Goal: Transaction & Acquisition: Obtain resource

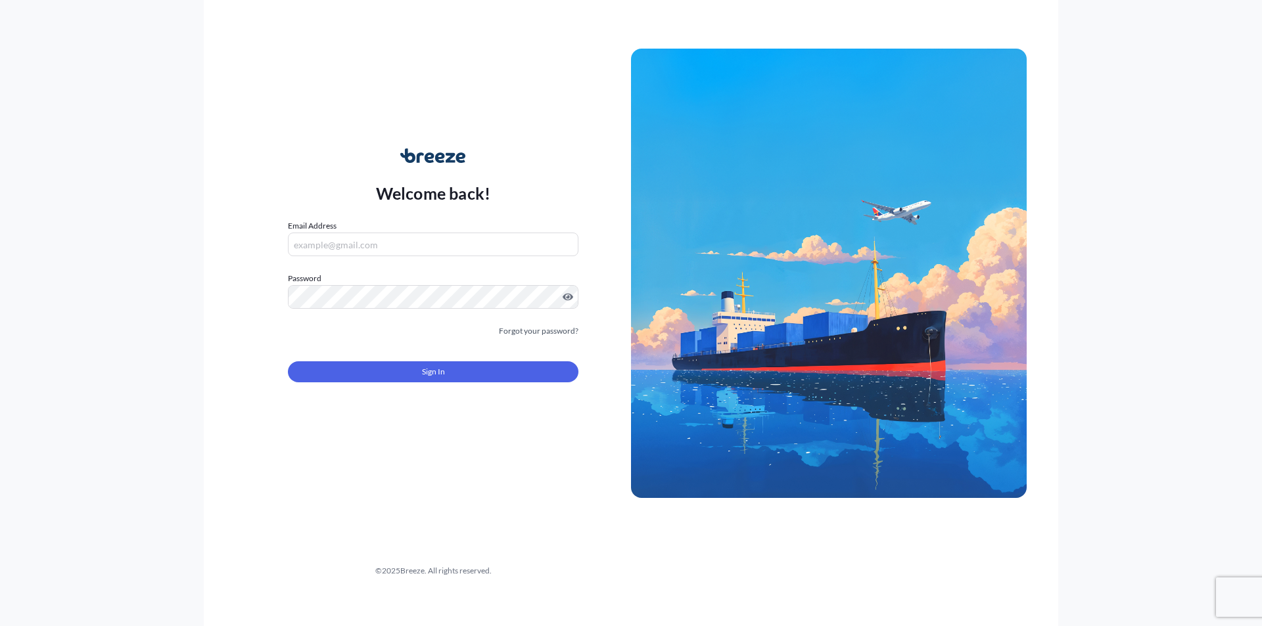
type input "[PERSON_NAME][EMAIL_ADDRESS][DOMAIN_NAME]"
click at [490, 371] on button "Sign In" at bounding box center [433, 371] width 290 height 21
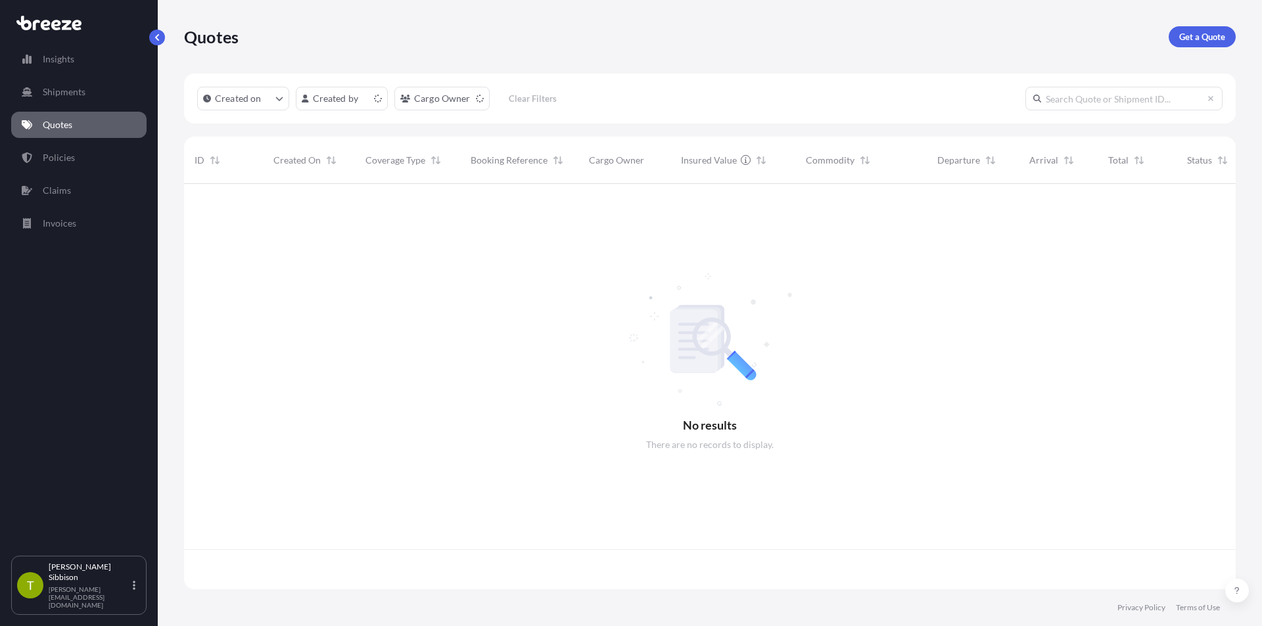
scroll to position [403, 1042]
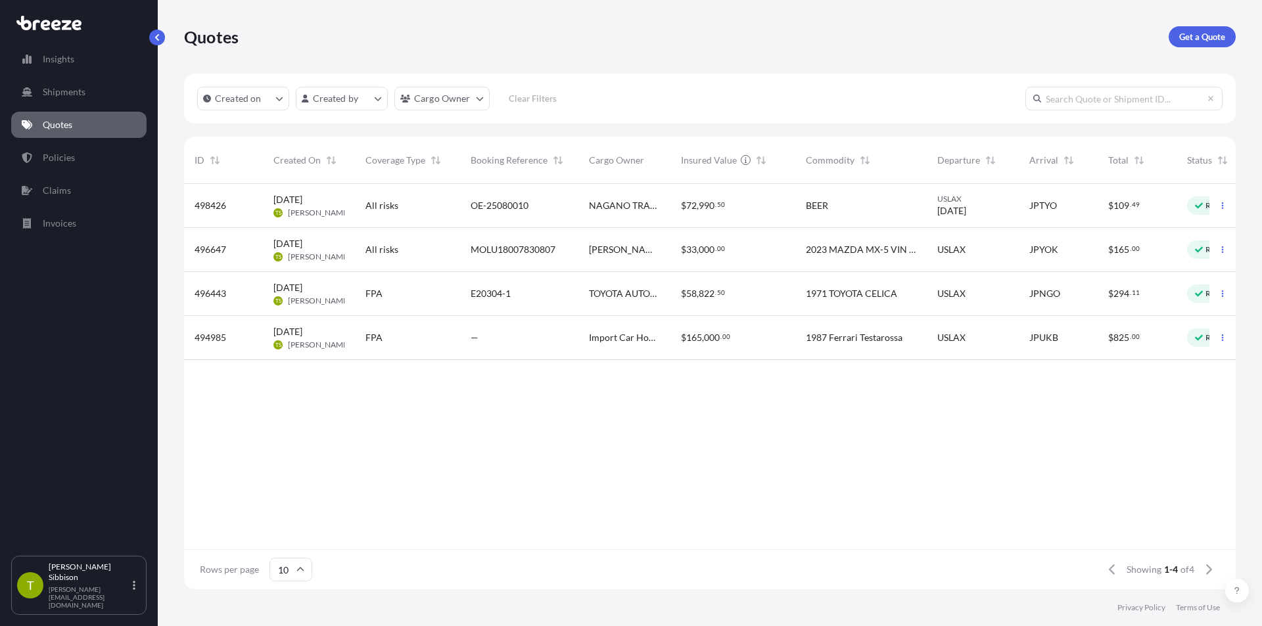
click at [783, 505] on div "498426 [DATE] TS [PERSON_NAME] All risks OE-25080010 NAGANO TRADING COMPANY USA…" at bounding box center [739, 366] width 1111 height 365
click at [1209, 35] on p "Get a Quote" at bounding box center [1202, 36] width 46 height 13
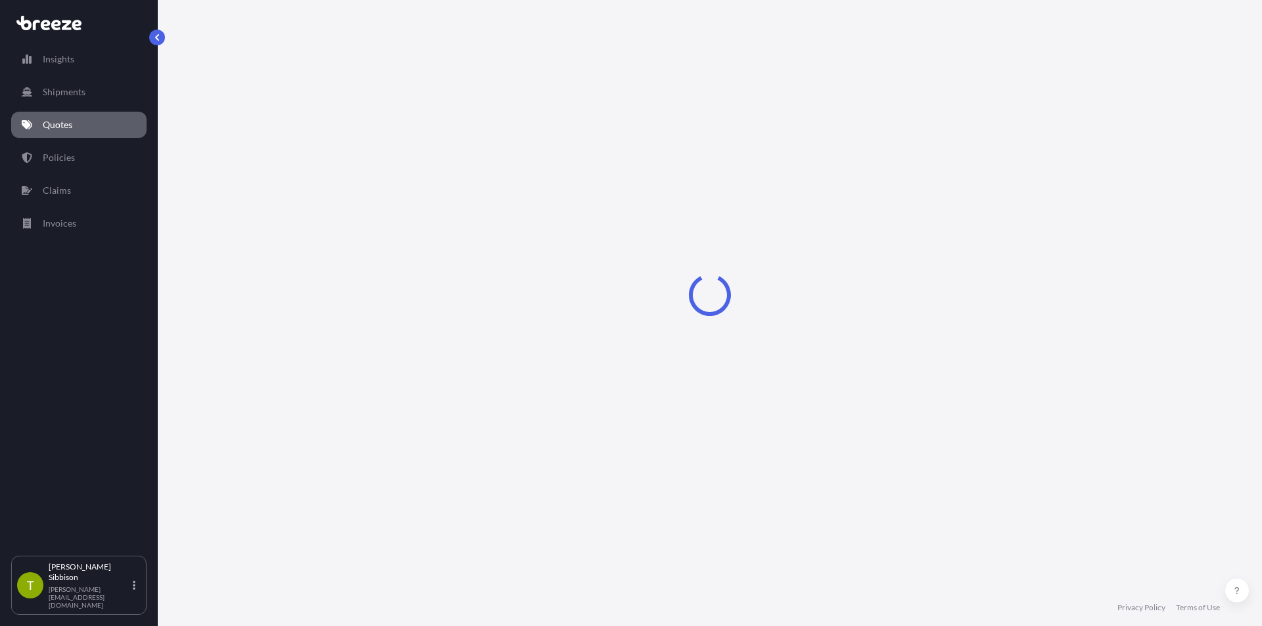
select select "Sea"
select select "1"
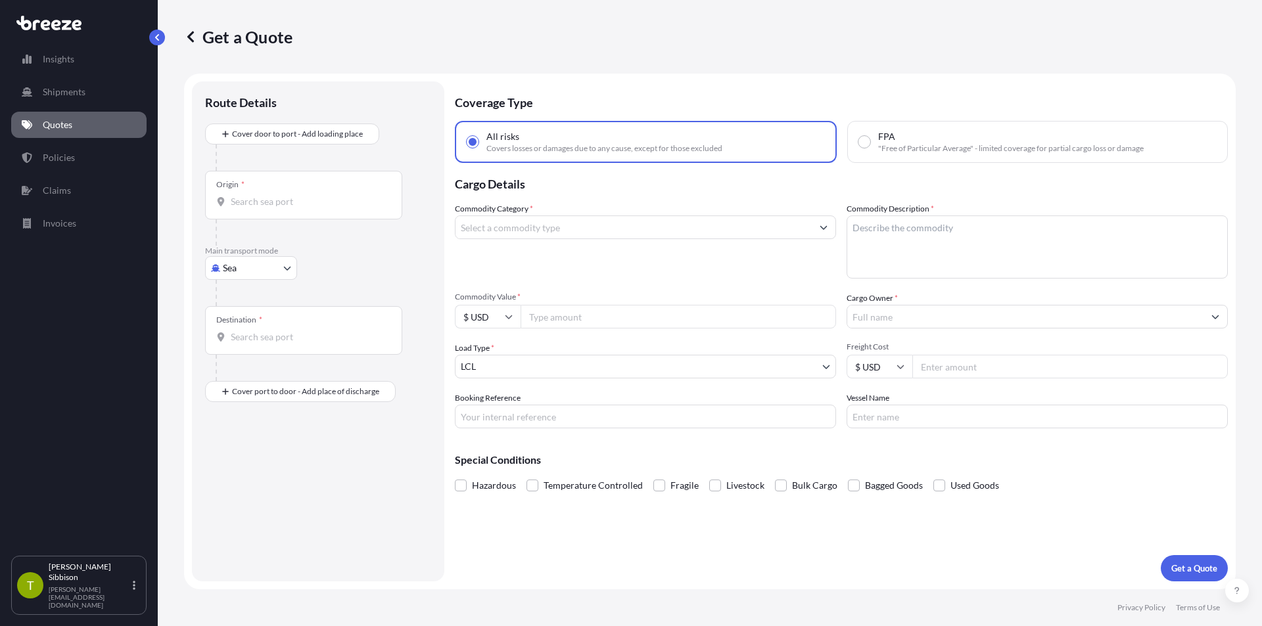
click at [864, 141] on input "FPA "Free of Particular Average" - limited coverage for partial cargo loss or d…" at bounding box center [864, 142] width 12 height 12
radio input "true"
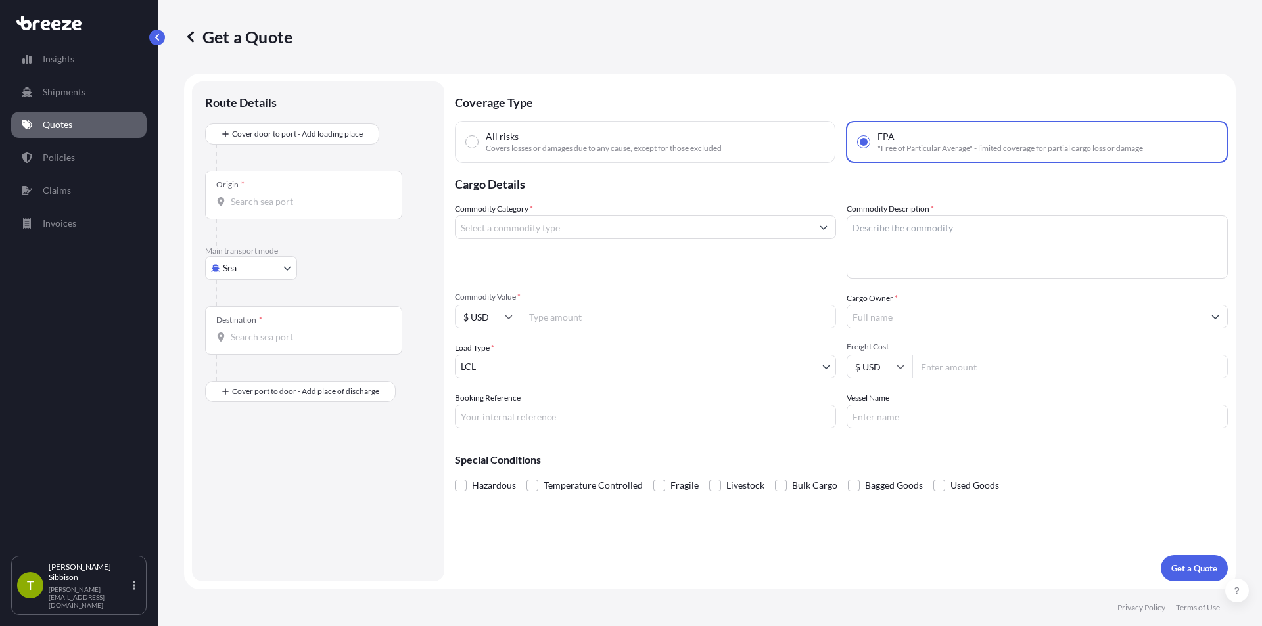
click at [702, 237] on input "Commodity Category *" at bounding box center [633, 228] width 356 height 24
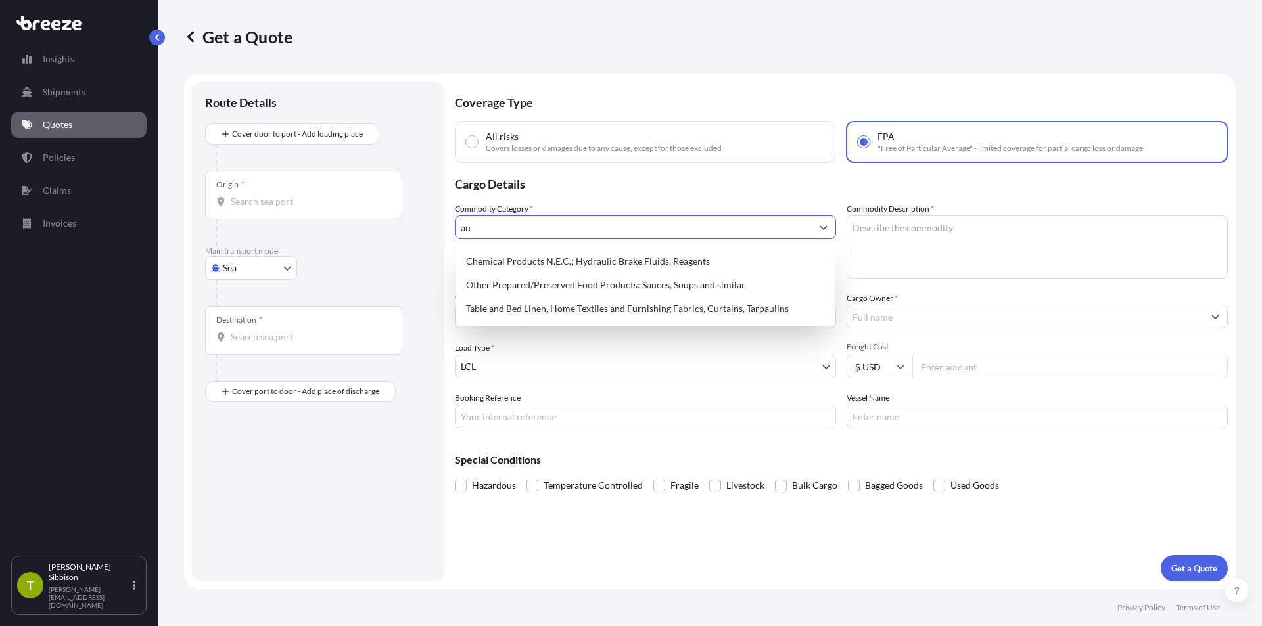
type input "a"
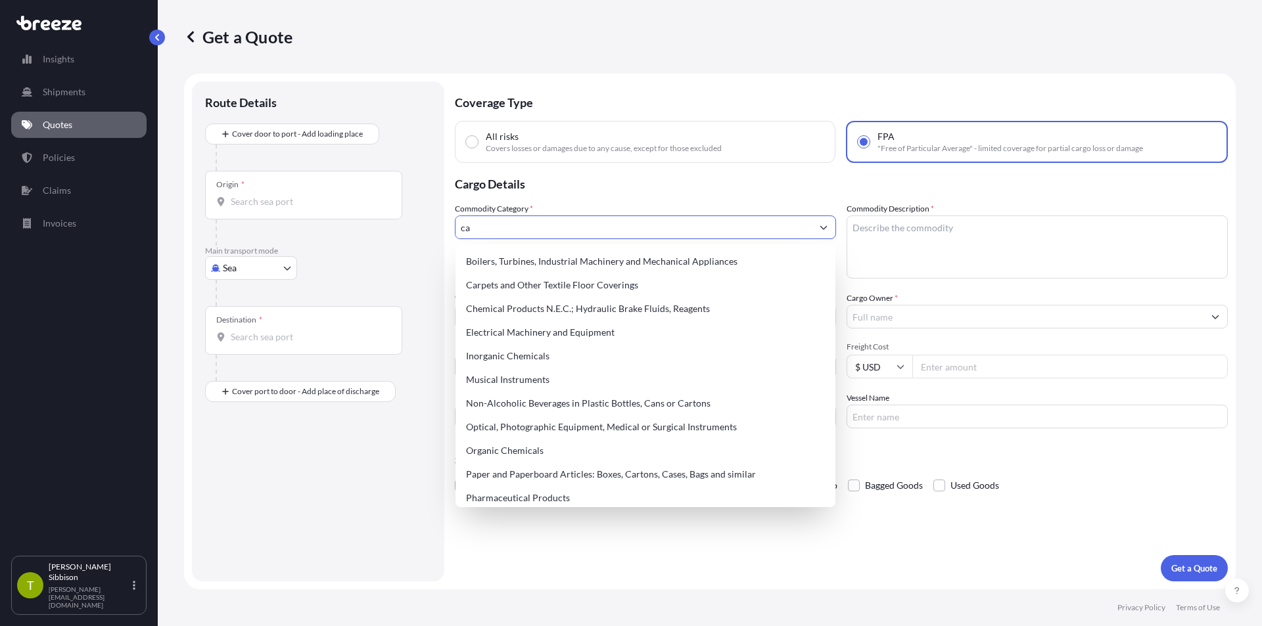
type input "c"
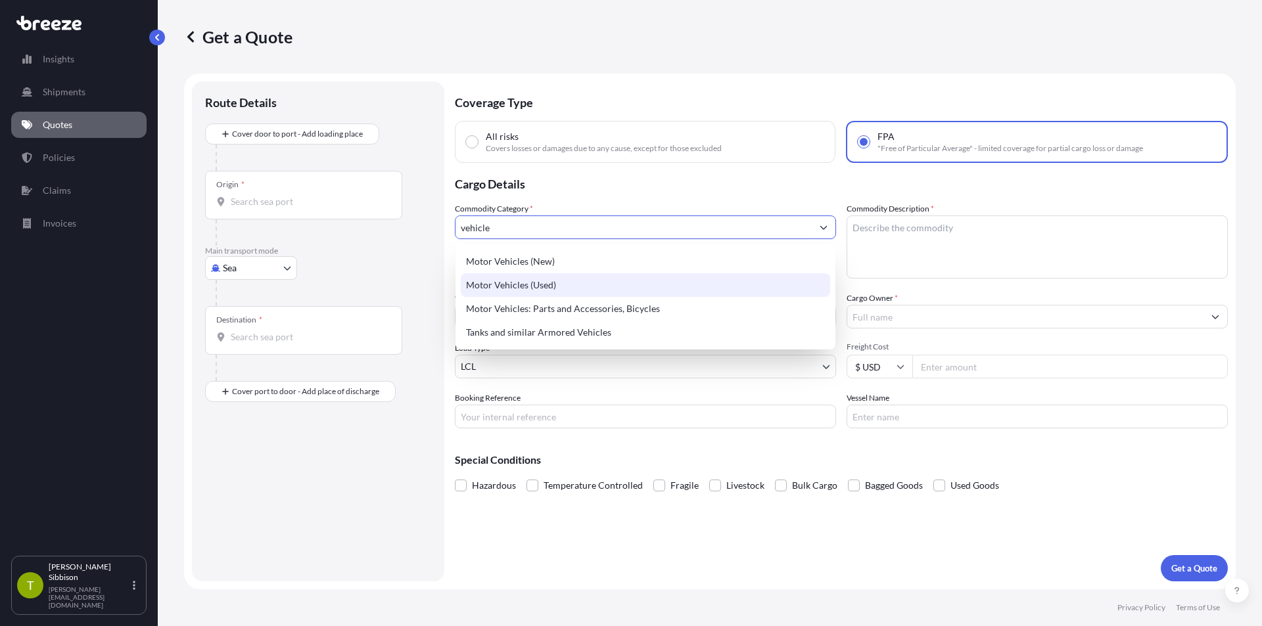
click at [637, 279] on div "Motor Vehicles (Used)" at bounding box center [645, 285] width 369 height 24
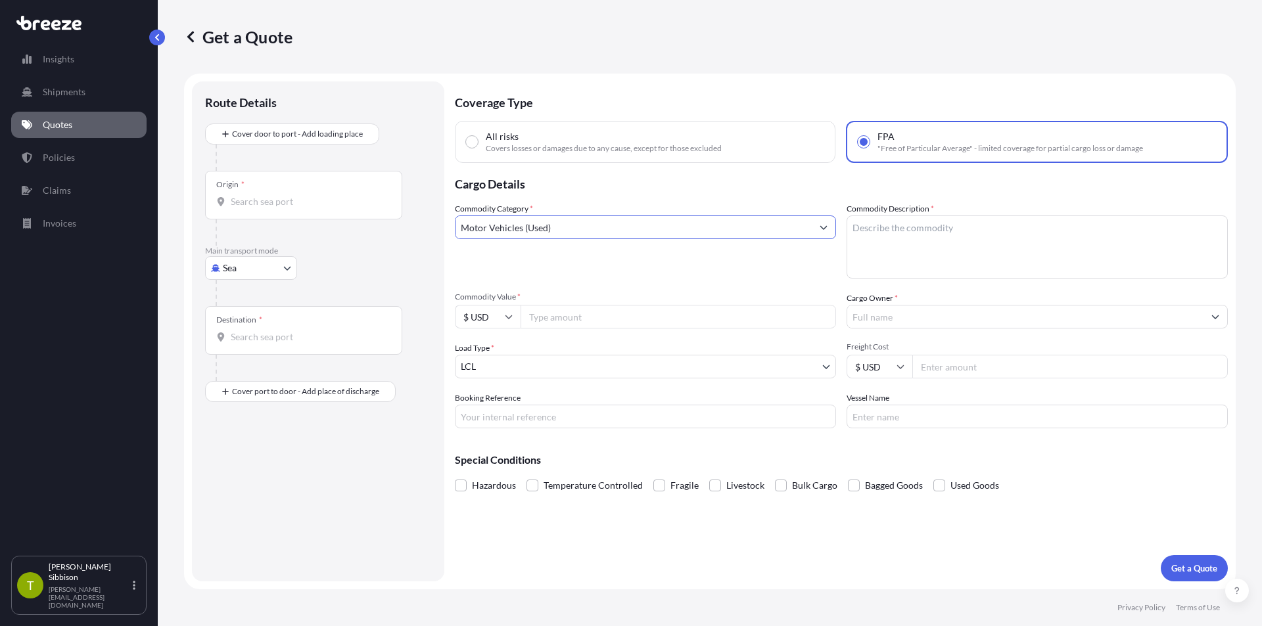
type input "Motor Vehicles (Used)"
click at [882, 243] on textarea "Commodity Description *" at bounding box center [1036, 247] width 381 height 63
click at [923, 231] on textarea "Commodity Description *" at bounding box center [1036, 247] width 381 height 63
type textarea "1964 Pontiac Lemans"
click at [565, 317] on input "Commodity Value *" at bounding box center [678, 317] width 315 height 24
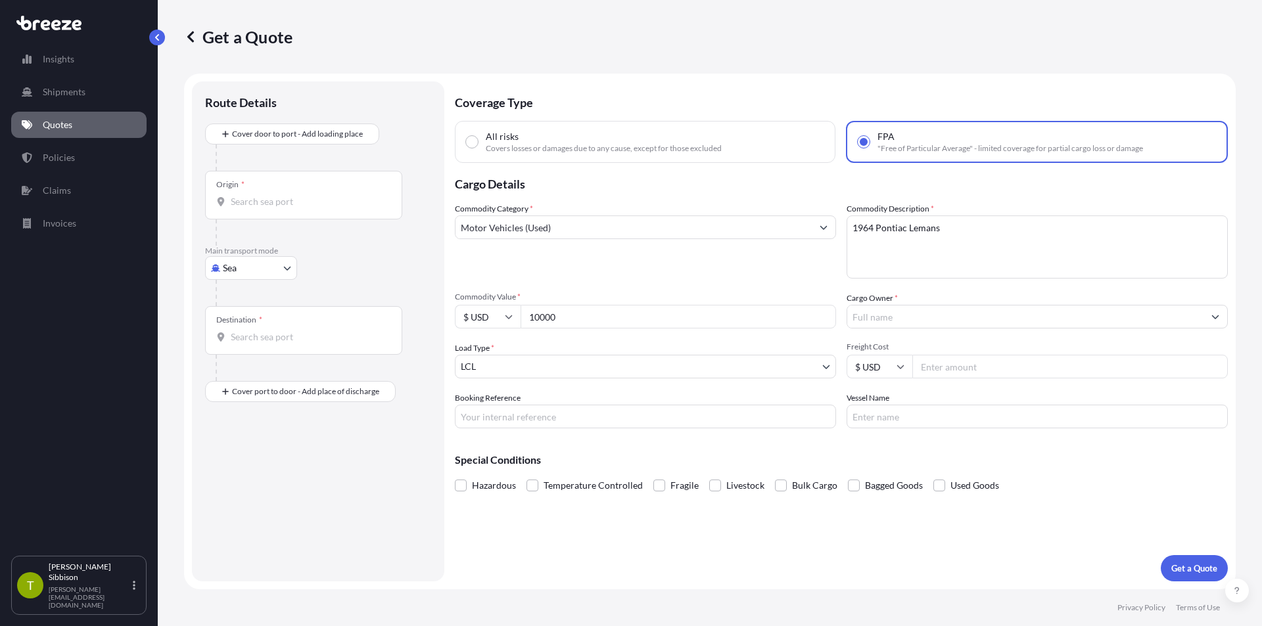
type input "10000"
click at [936, 367] on input "Freight Cost" at bounding box center [1069, 367] width 315 height 24
type input "5240"
click at [880, 320] on input "Cargo Owner *" at bounding box center [1025, 317] width 356 height 24
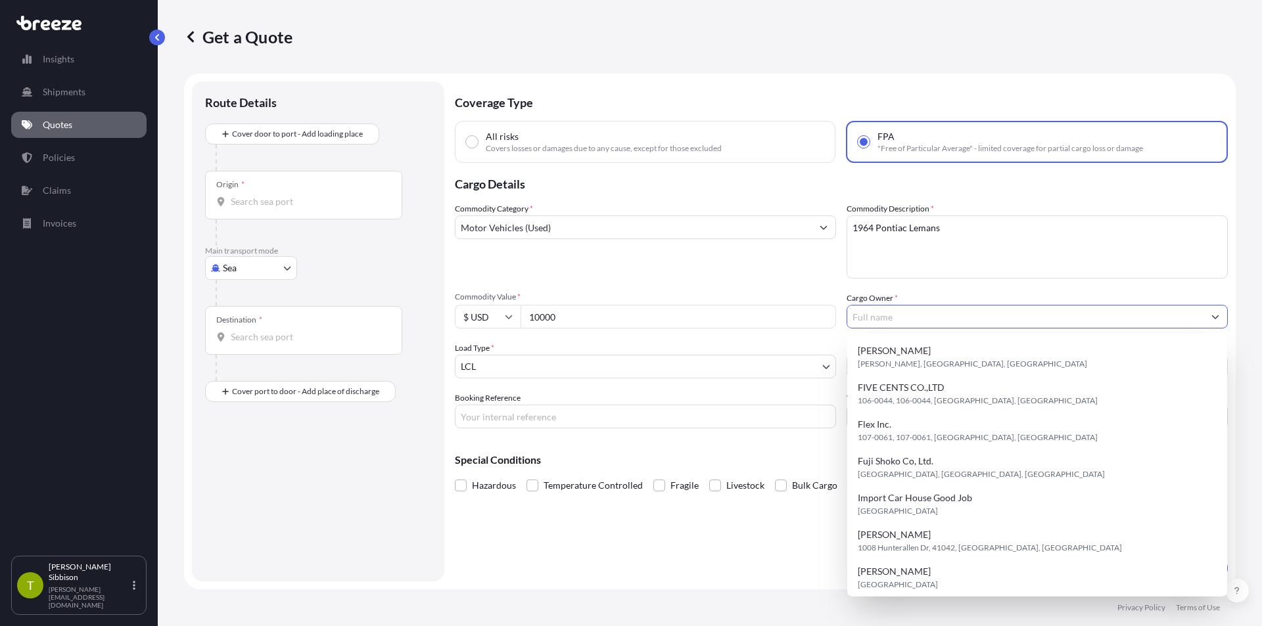
click at [745, 259] on div "Commodity Category * Motor Vehicles (Used)" at bounding box center [645, 240] width 381 height 76
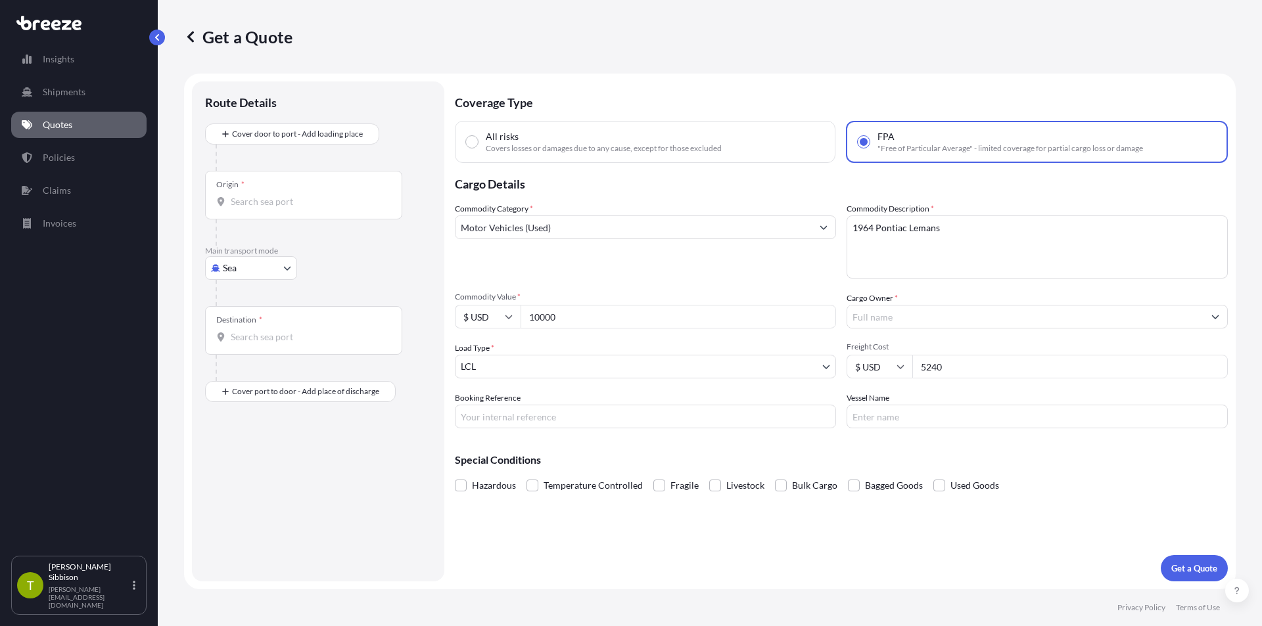
click at [298, 196] on input "Origin *" at bounding box center [308, 201] width 155 height 13
type input "l"
type input "p"
type input "USLAX - [GEOGRAPHIC_DATA], [GEOGRAPHIC_DATA]"
click at [275, 342] on input "Destination *" at bounding box center [308, 342] width 155 height 13
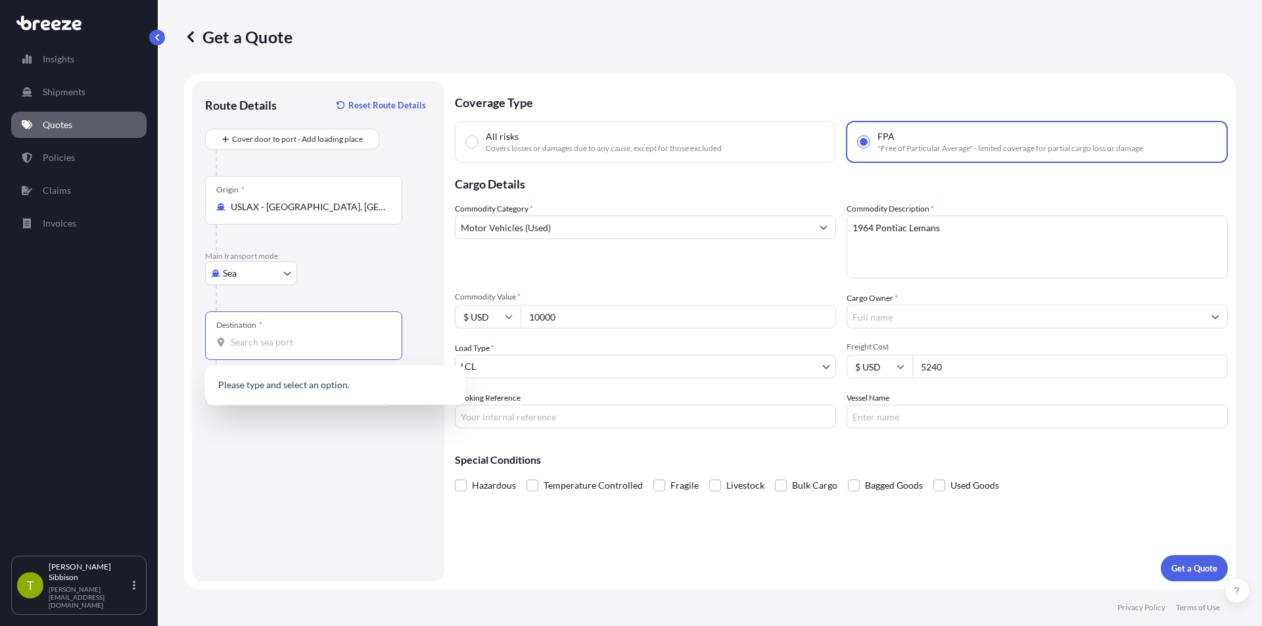
type input "y"
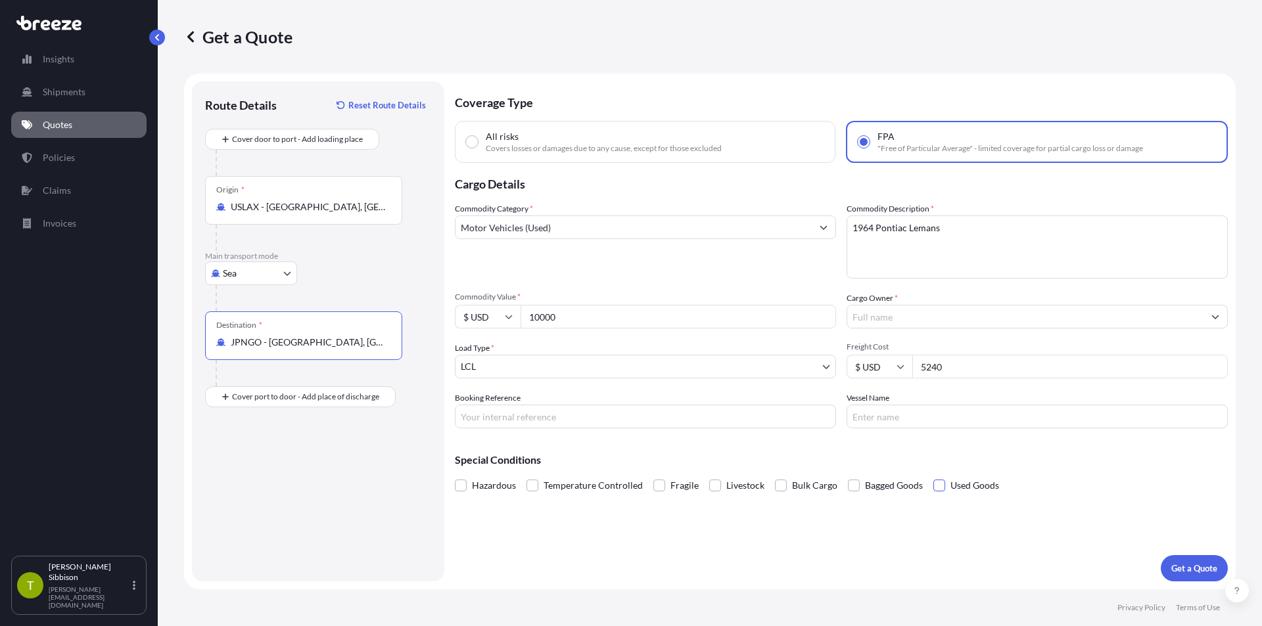
type input "JPNGO - [GEOGRAPHIC_DATA], [GEOGRAPHIC_DATA], [GEOGRAPHIC_DATA]"
click at [933, 487] on span at bounding box center [939, 486] width 12 height 12
click at [933, 476] on input "Used Goods" at bounding box center [933, 476] width 0 height 0
click at [1199, 566] on p "Get a Quote" at bounding box center [1194, 568] width 46 height 13
click at [982, 323] on input "Cargo Owner *" at bounding box center [1025, 317] width 356 height 24
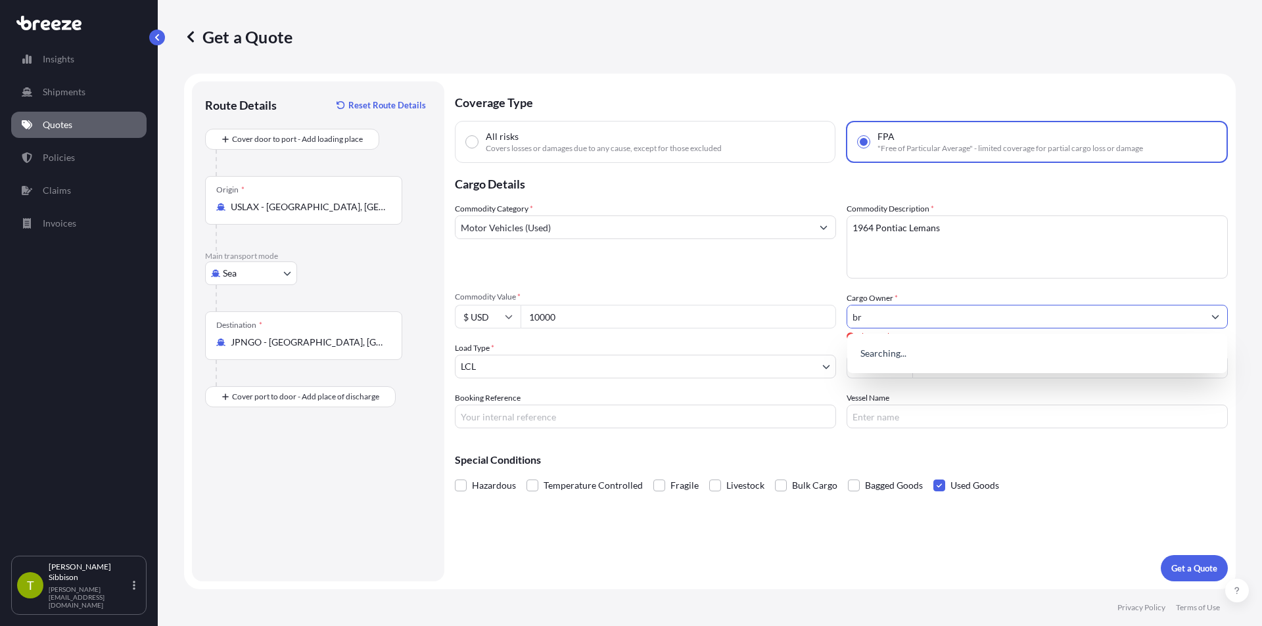
type input "b"
click at [965, 351] on span "Add new "[PERSON_NAME]"" at bounding box center [917, 350] width 119 height 13
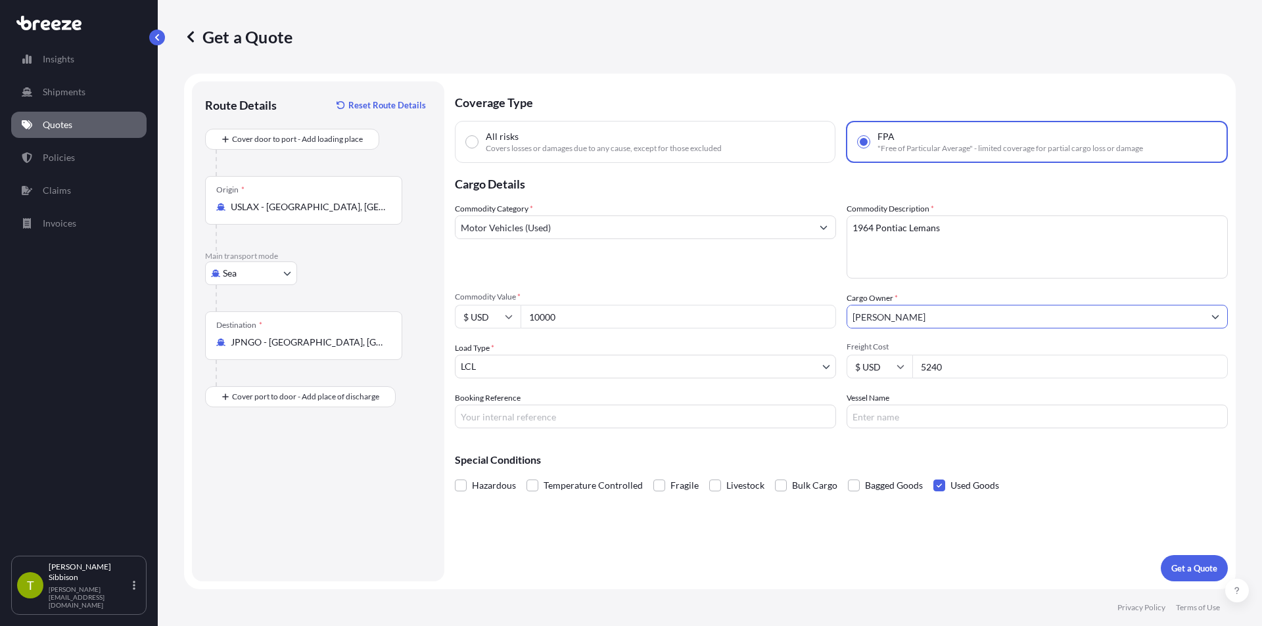
type input "[PERSON_NAME]"
click at [996, 577] on div "Coverage Type All risks Covers losses or damages due to any cause, except for t…" at bounding box center [841, 331] width 773 height 500
click at [1192, 565] on p "Get a Quote" at bounding box center [1194, 568] width 46 height 13
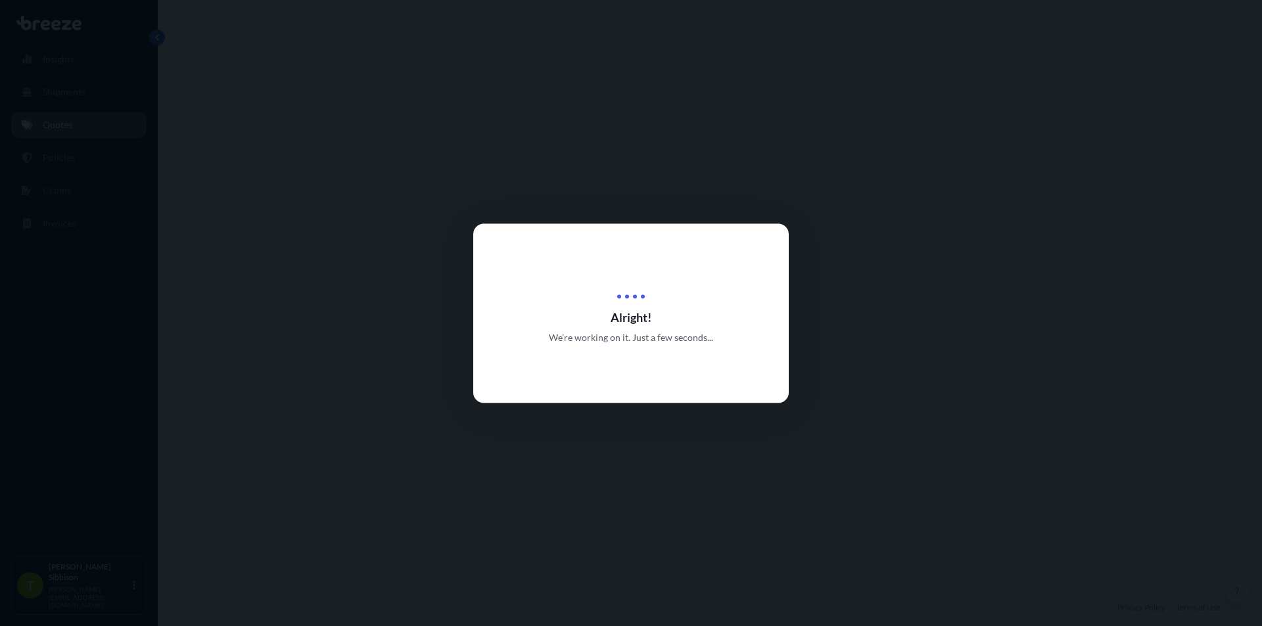
select select "Sea"
select select "1"
